Goal: Communication & Community: Answer question/provide support

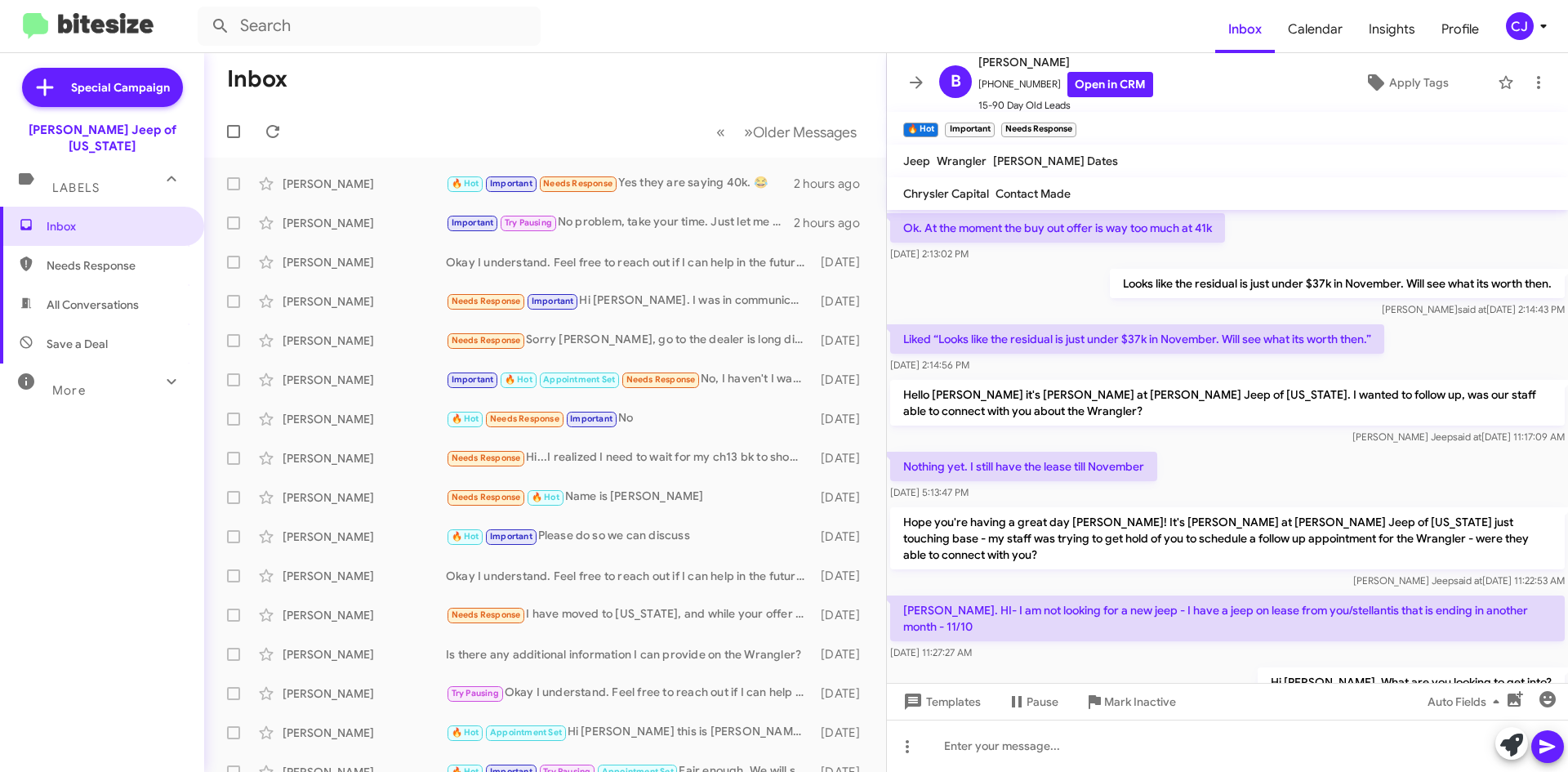
scroll to position [785, 0]
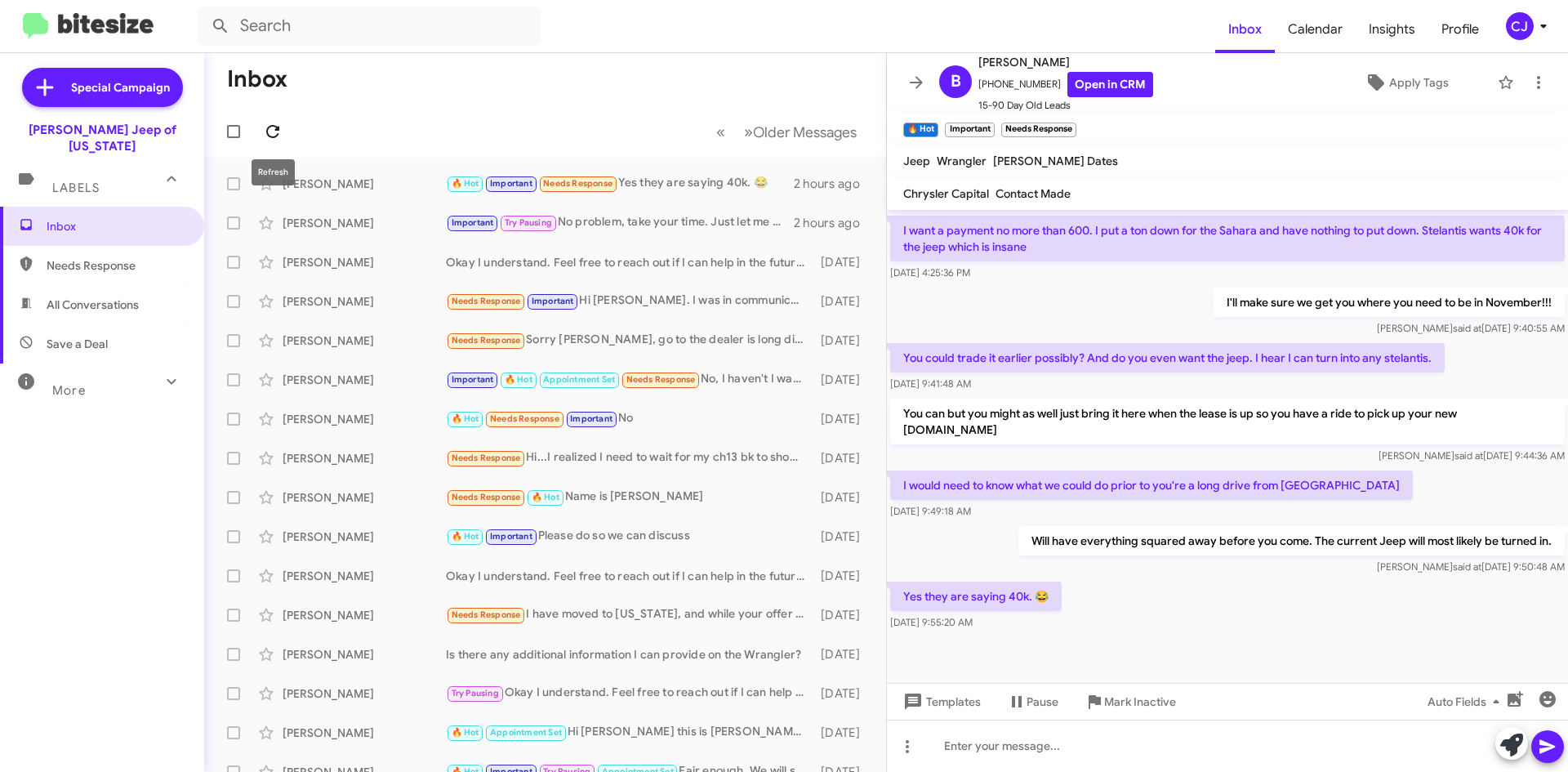
click at [271, 132] on icon at bounding box center [272, 131] width 19 height 19
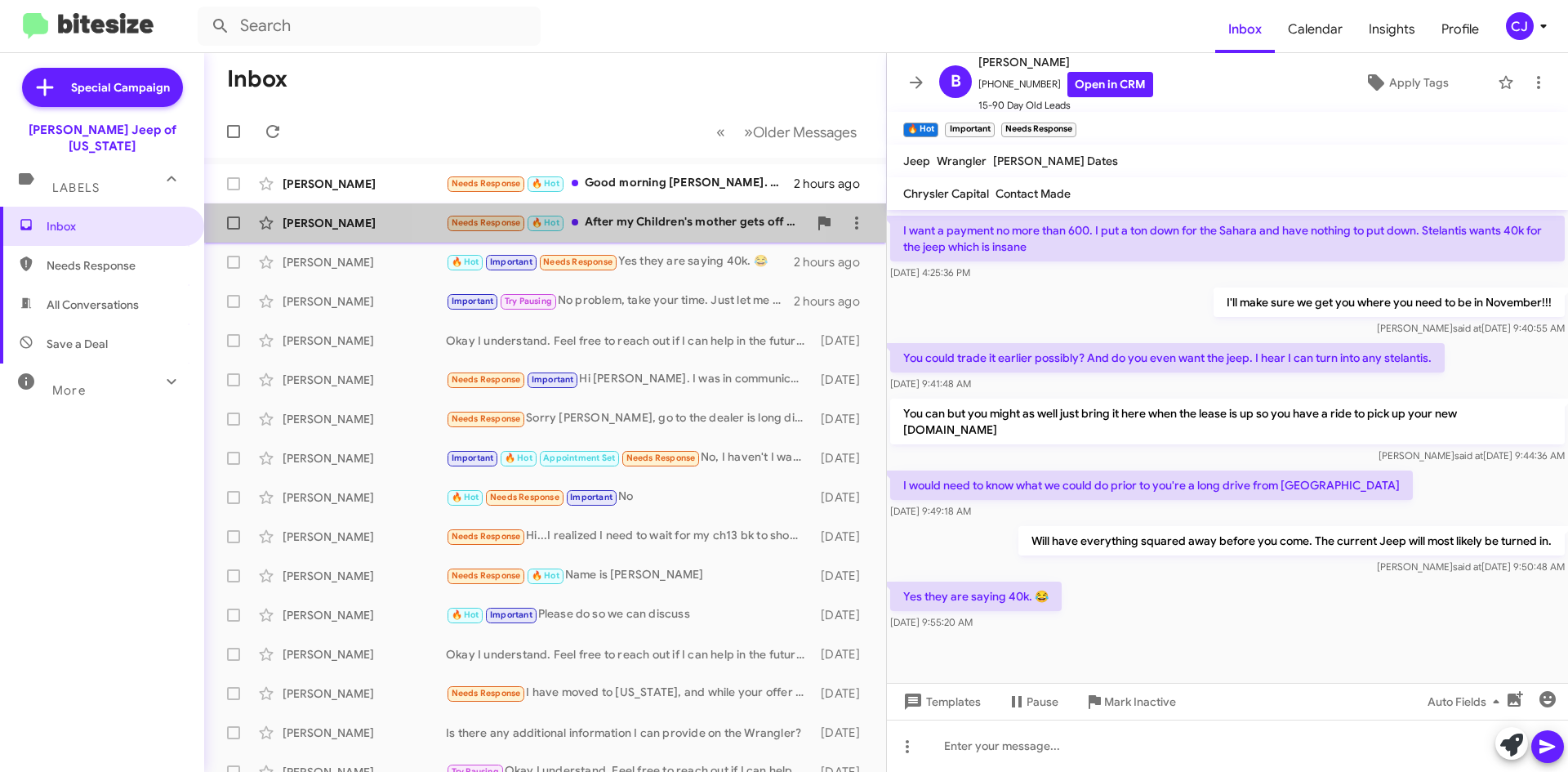
click at [615, 224] on div "Needs Response 🔥 Hot After my Children's mother gets off rather" at bounding box center [627, 222] width 362 height 18
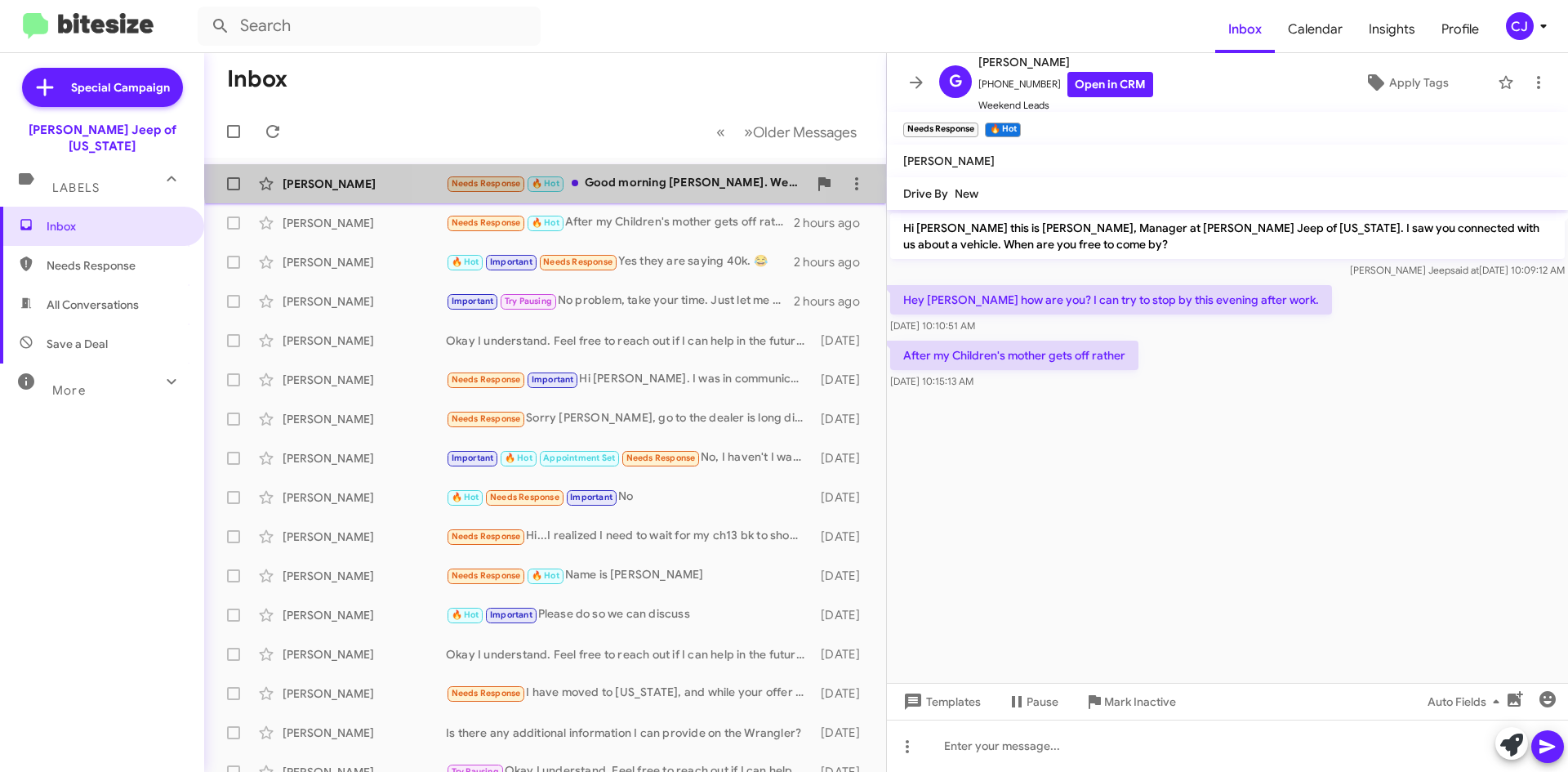
click at [621, 172] on div "[PERSON_NAME] Needs Response 🔥 Hot Good morning [PERSON_NAME]. We are very inte…" at bounding box center [545, 183] width 656 height 33
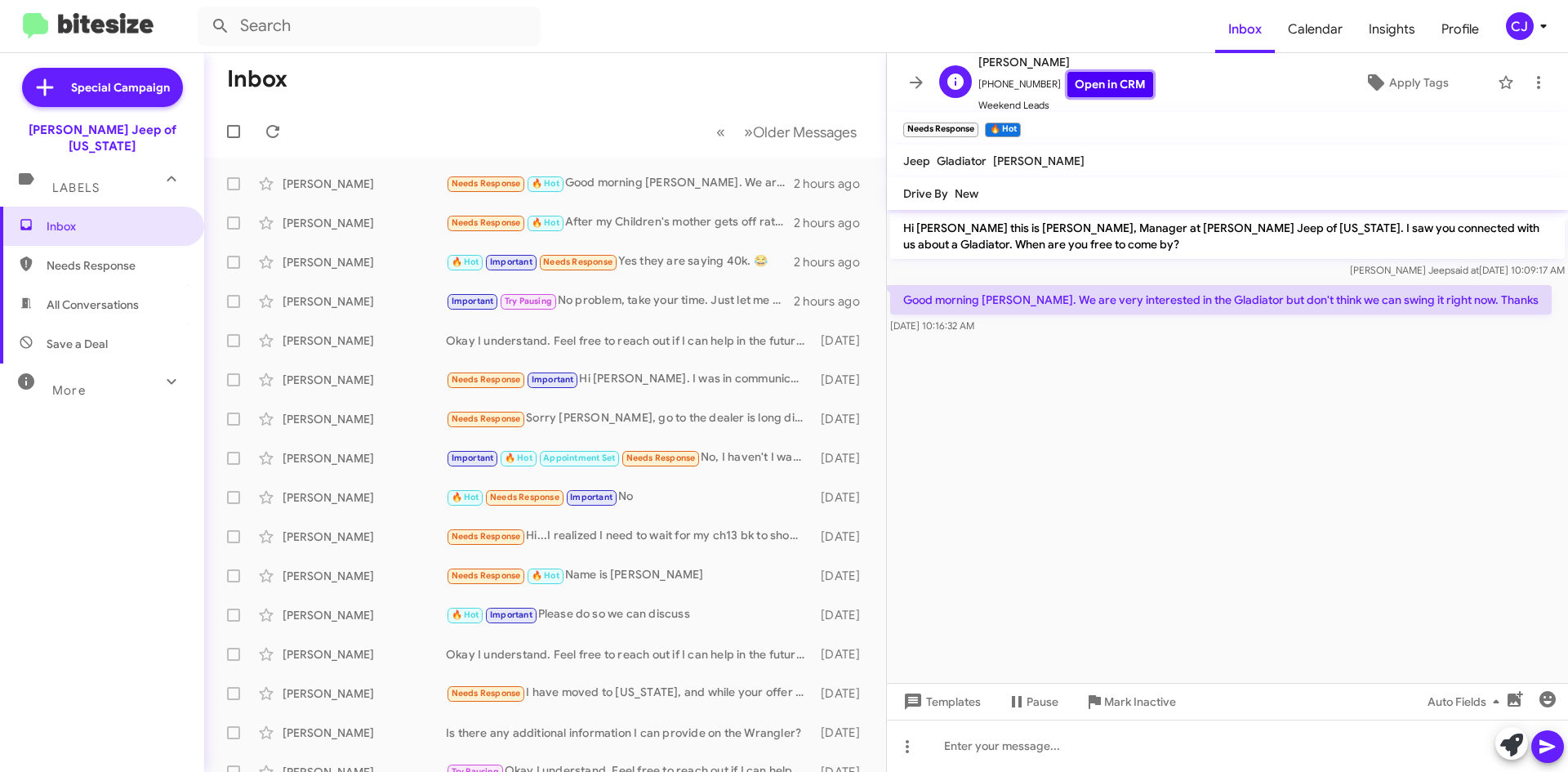
click at [1111, 83] on link "Open in CRM" at bounding box center [1110, 84] width 86 height 25
click at [942, 698] on span "Templates" at bounding box center [941, 701] width 81 height 29
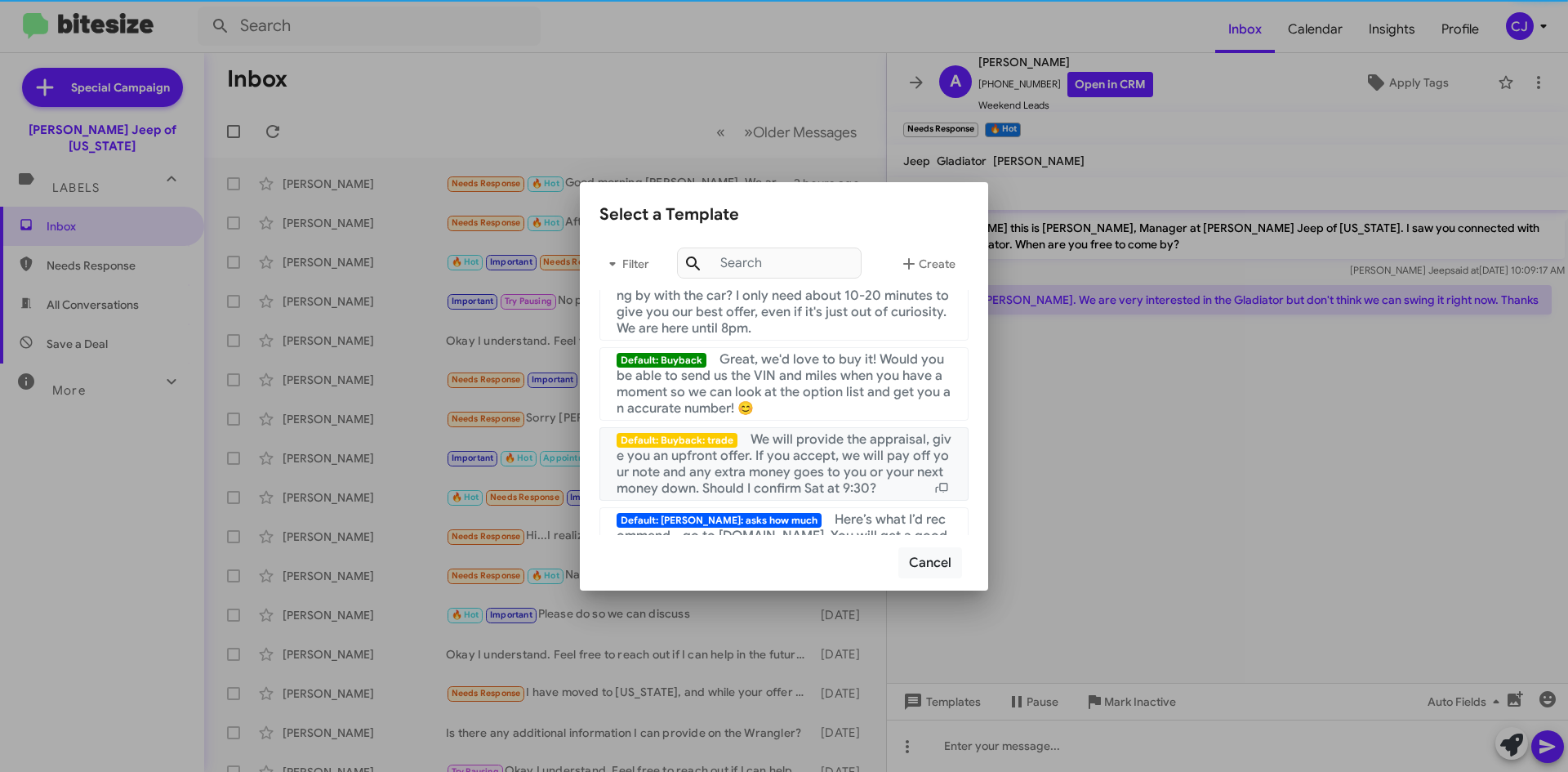
scroll to position [1096, 0]
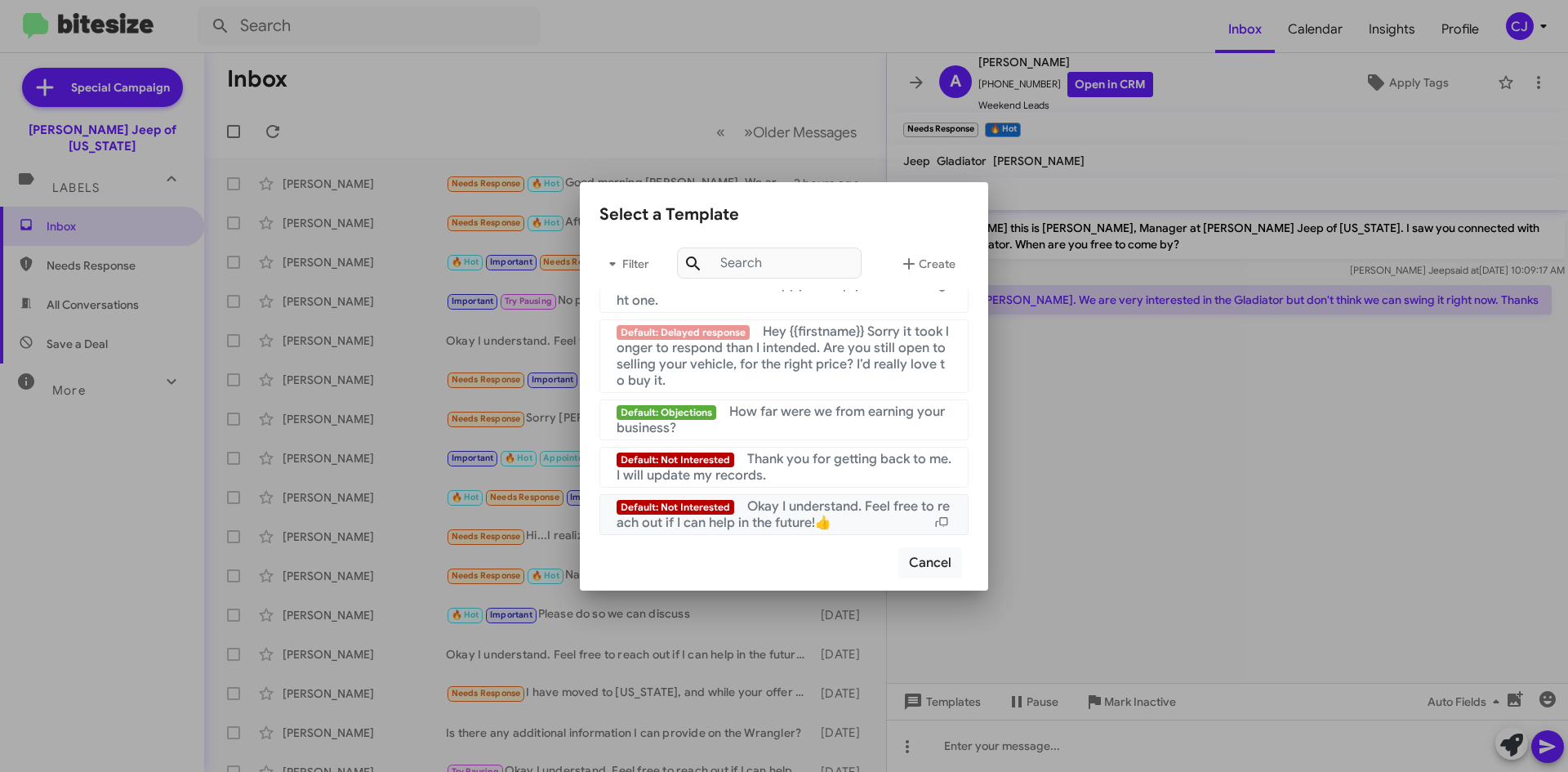
click at [771, 513] on span "Okay I understand. Feel free to reach out if I can help in the future!👍" at bounding box center [783, 514] width 333 height 33
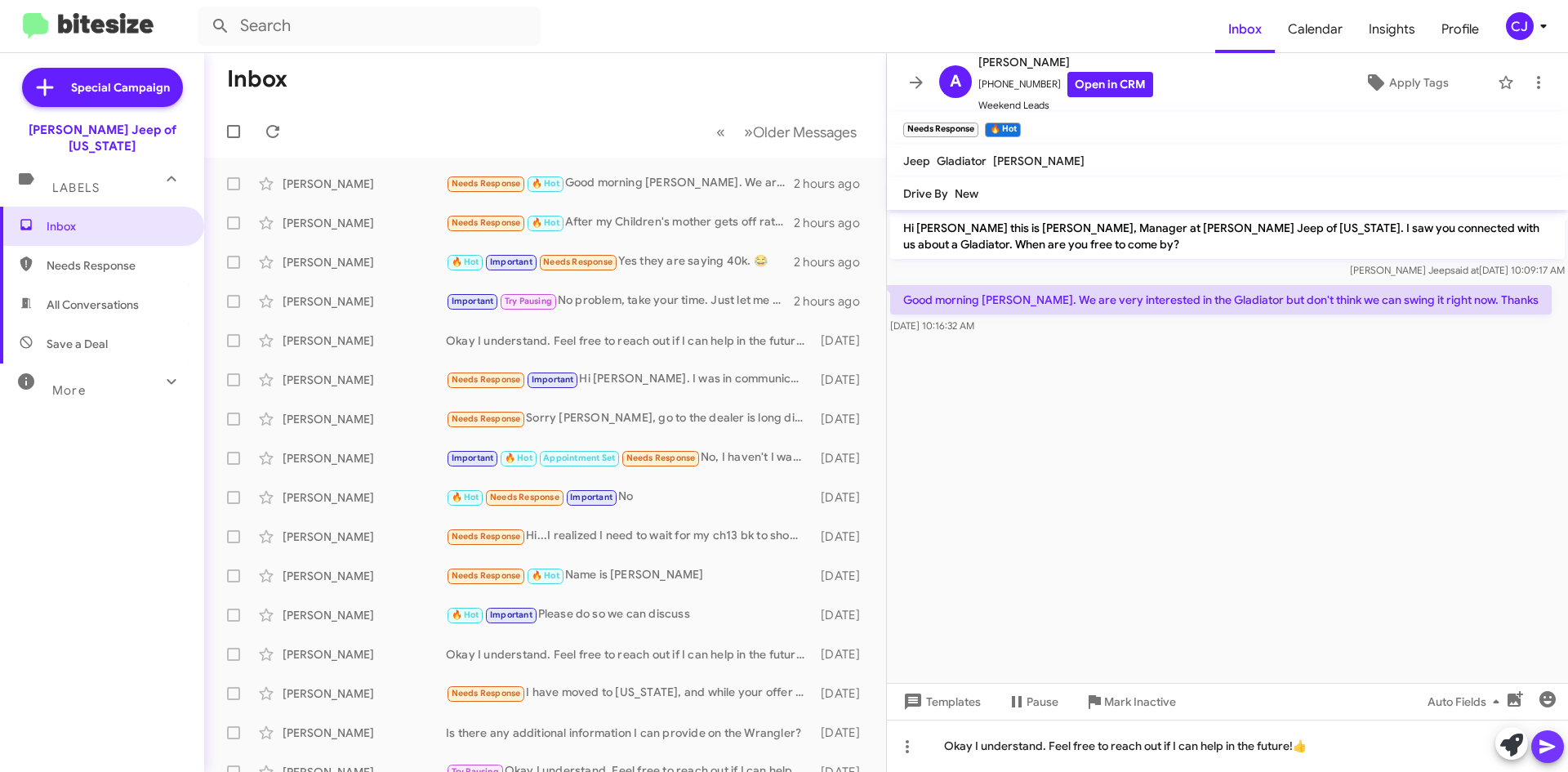
click at [1545, 747] on icon at bounding box center [1547, 746] width 19 height 19
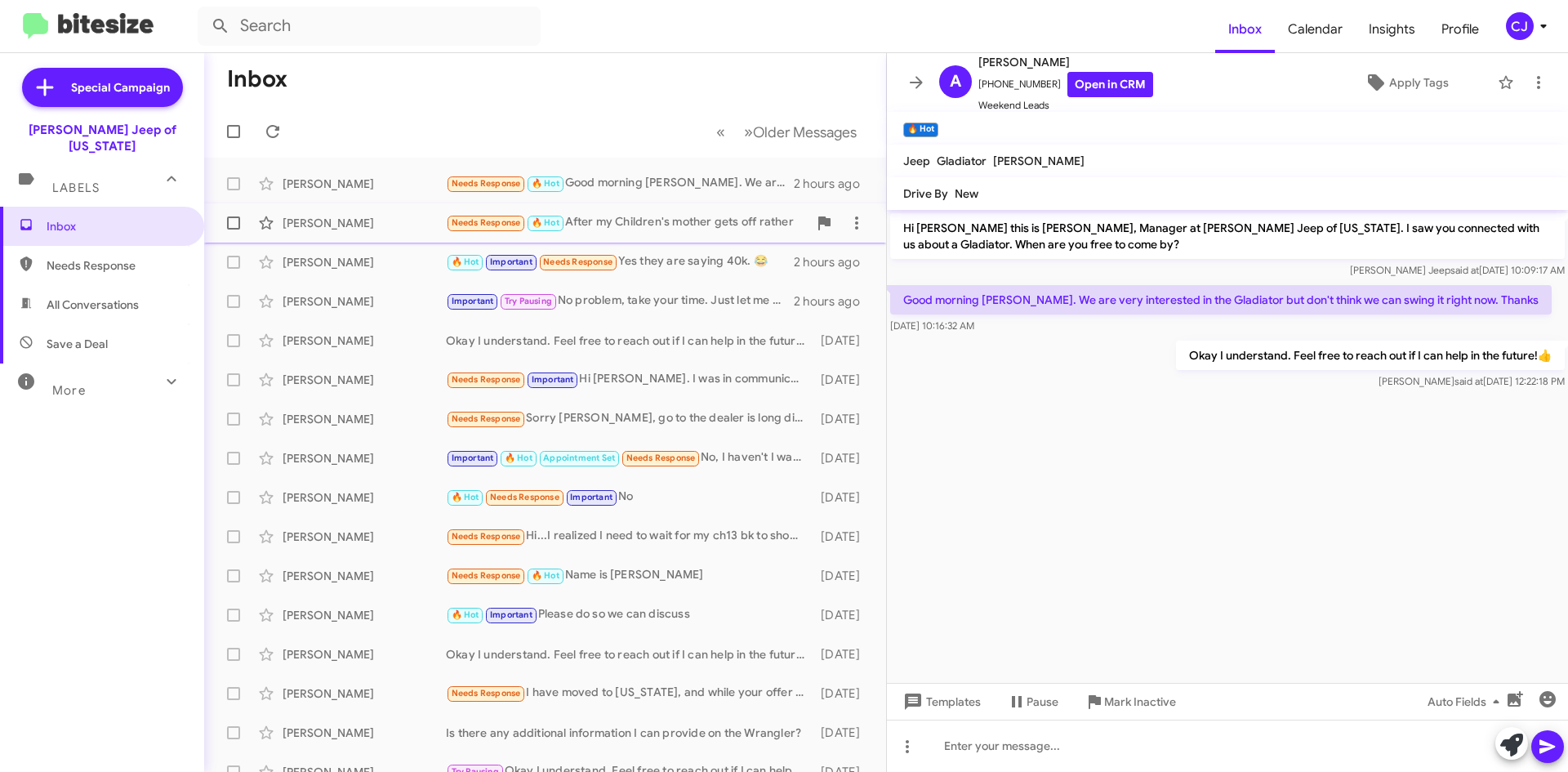
click at [715, 226] on div "Needs Response 🔥 Hot After my Children's mother gets off rather" at bounding box center [627, 222] width 362 height 18
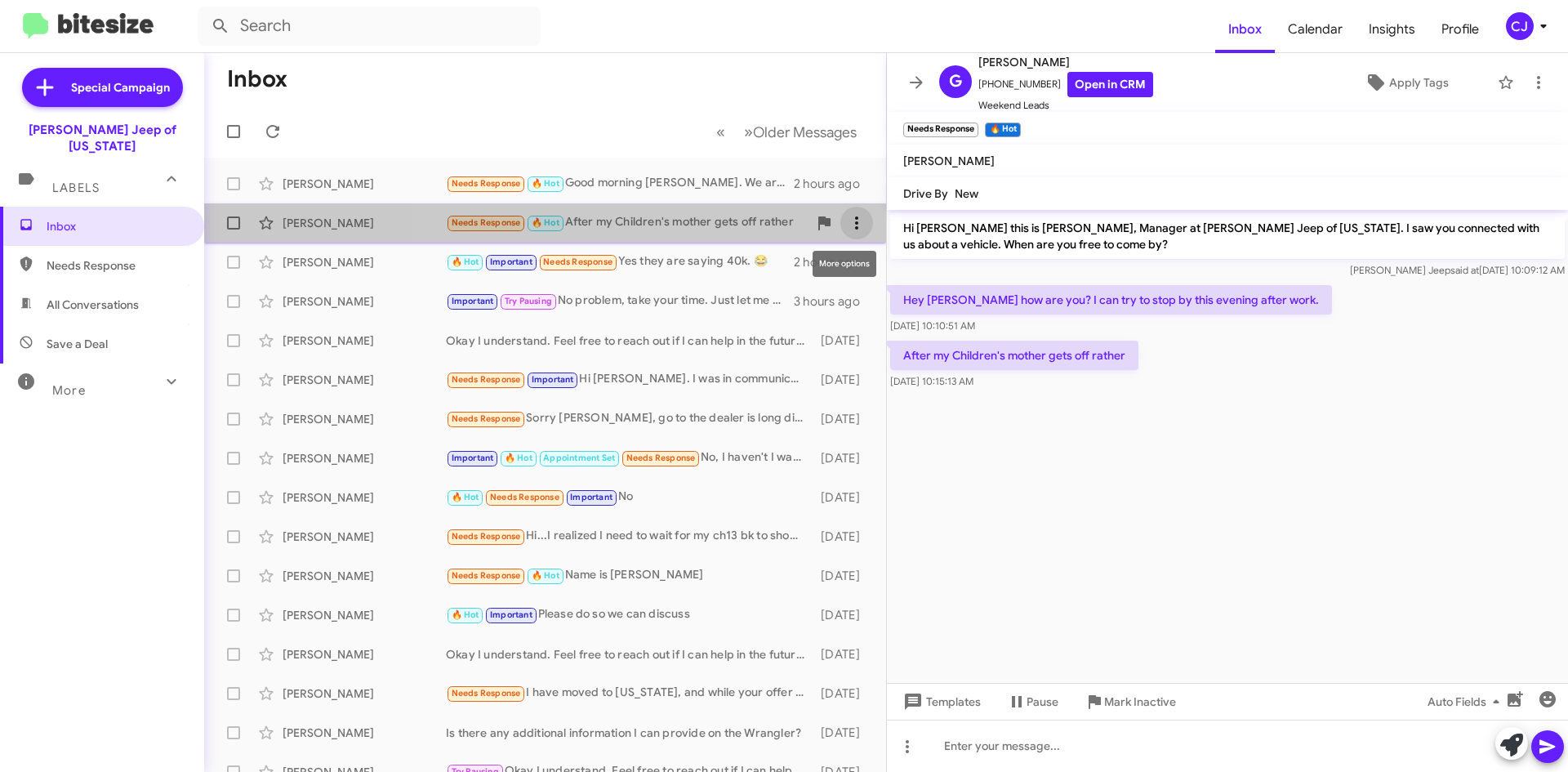
click at [847, 216] on icon at bounding box center [856, 222] width 19 height 19
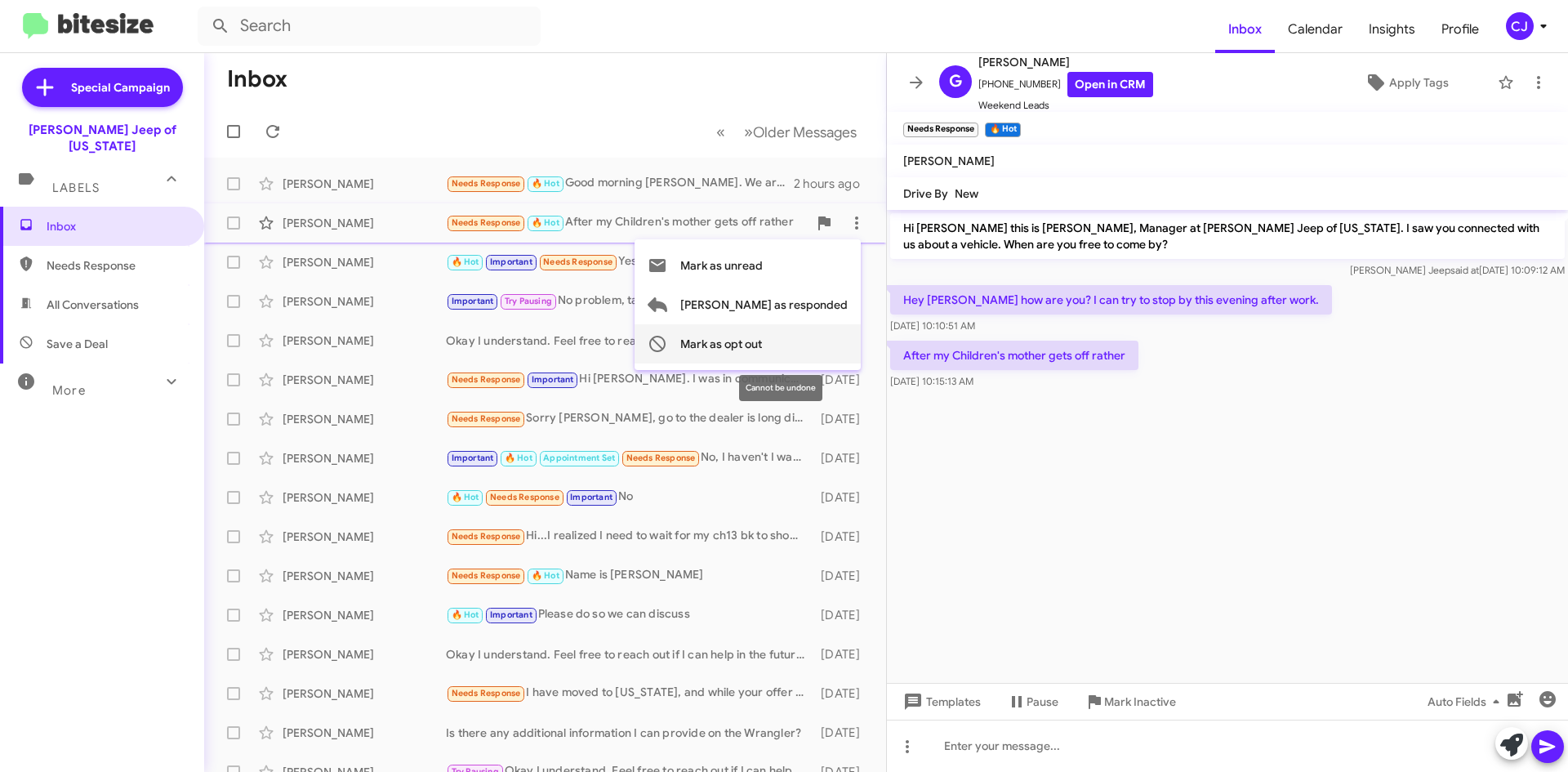
click at [762, 345] on span "Mark as opt out" at bounding box center [722, 343] width 82 height 39
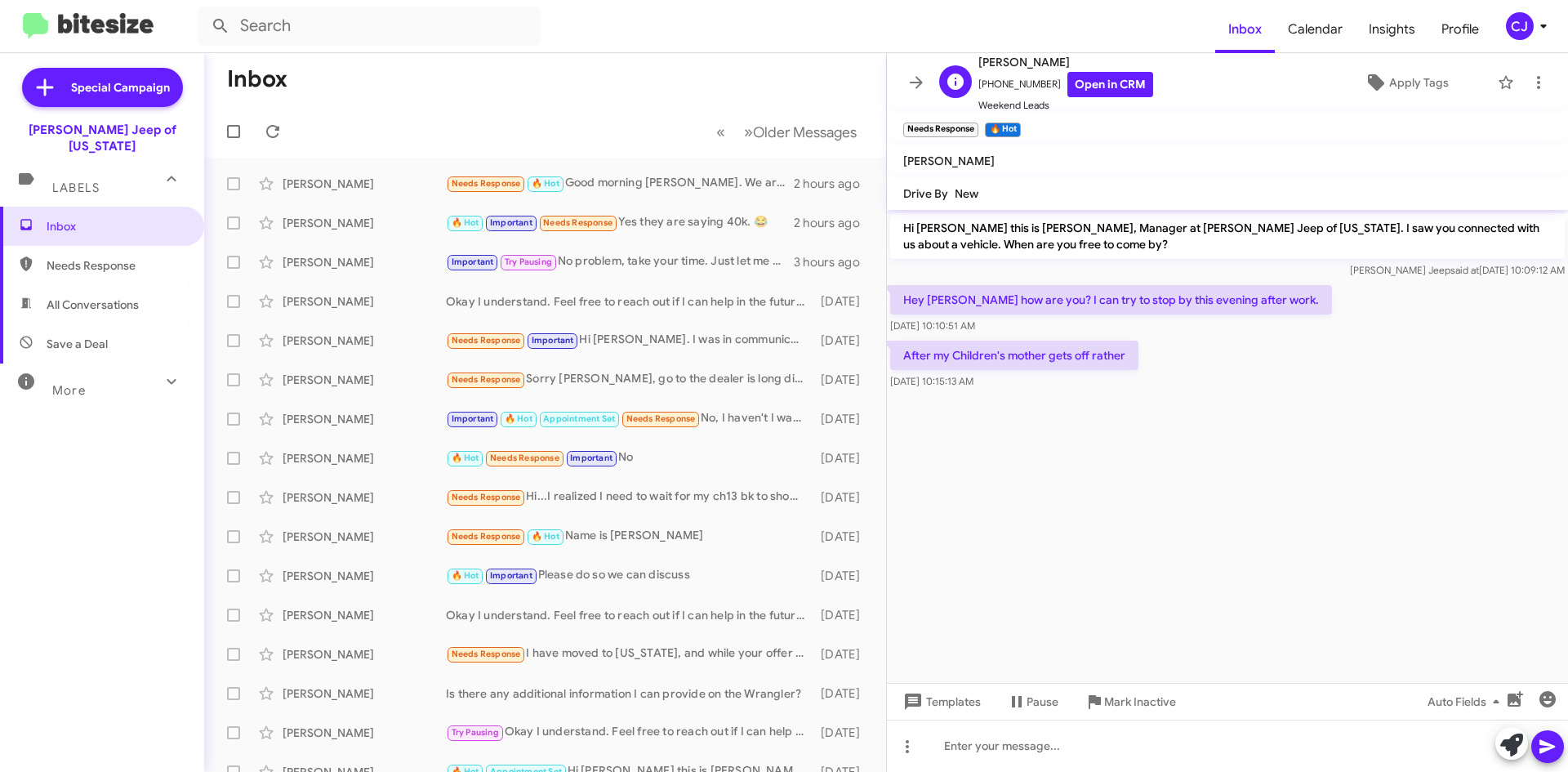
click at [1104, 69] on span "[PERSON_NAME]" at bounding box center [1065, 62] width 175 height 19
click at [1104, 82] on link "Open in CRM" at bounding box center [1110, 84] width 86 height 25
